Goal: Check status: Check status

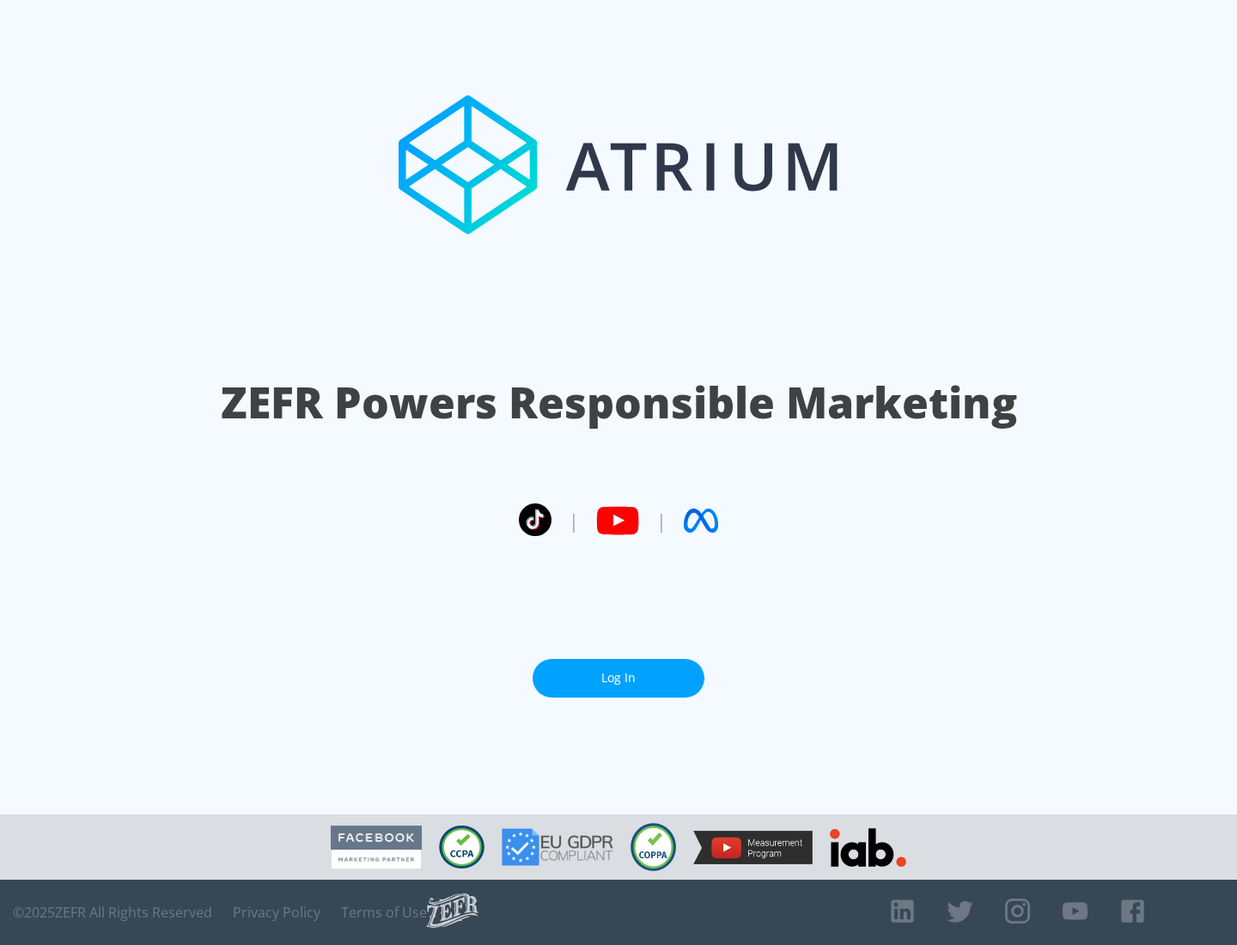
click at [619, 678] on link "Log In" at bounding box center [619, 678] width 172 height 39
